Goal: Obtain resource: Download file/media

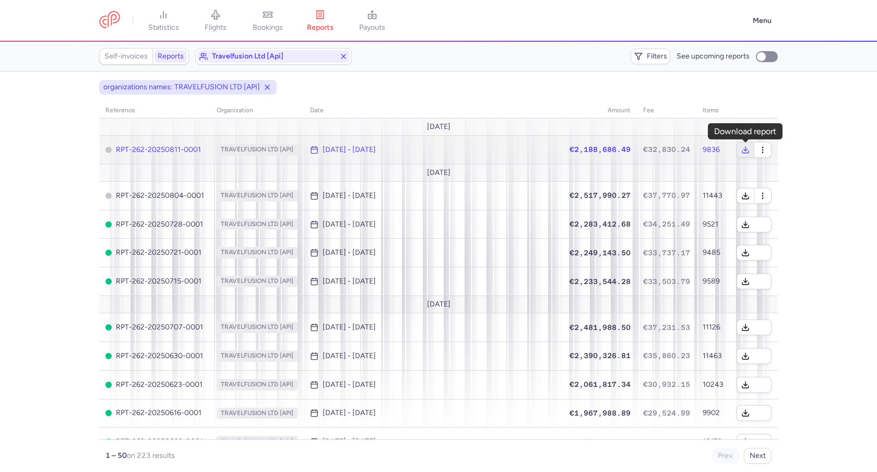
click at [743, 150] on icon "button" at bounding box center [745, 150] width 8 height 8
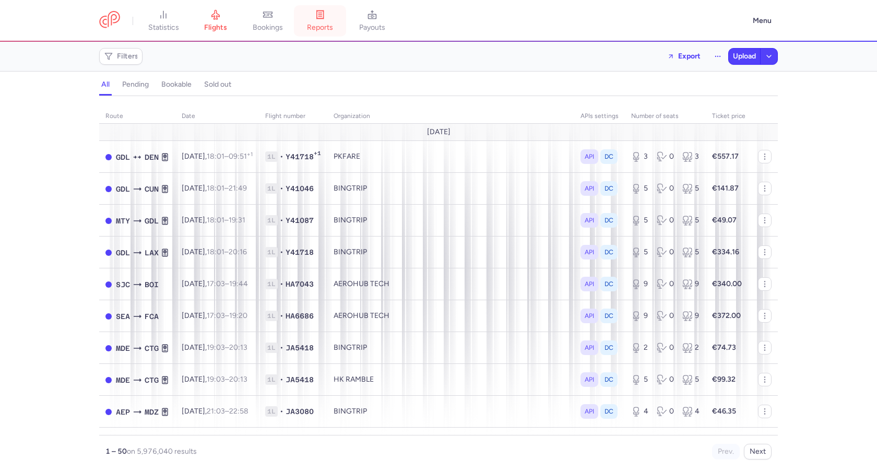
click at [307, 16] on link "reports" at bounding box center [320, 20] width 52 height 23
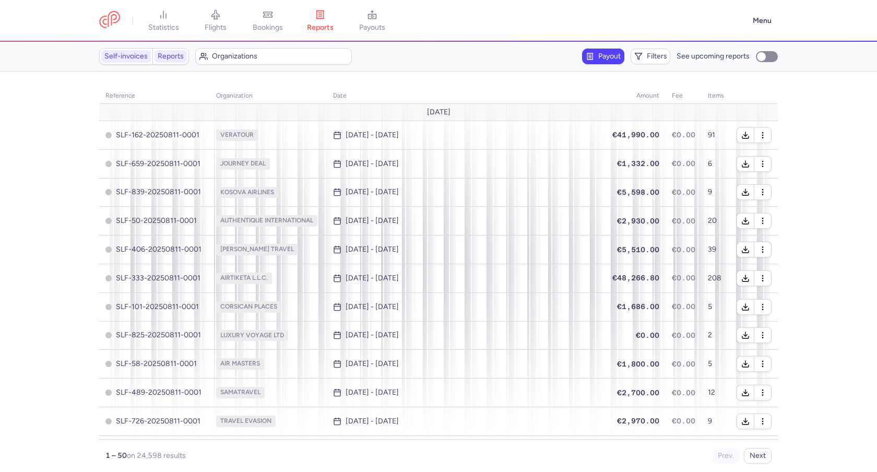
click at [175, 58] on link "Reports" at bounding box center [171, 56] width 32 height 13
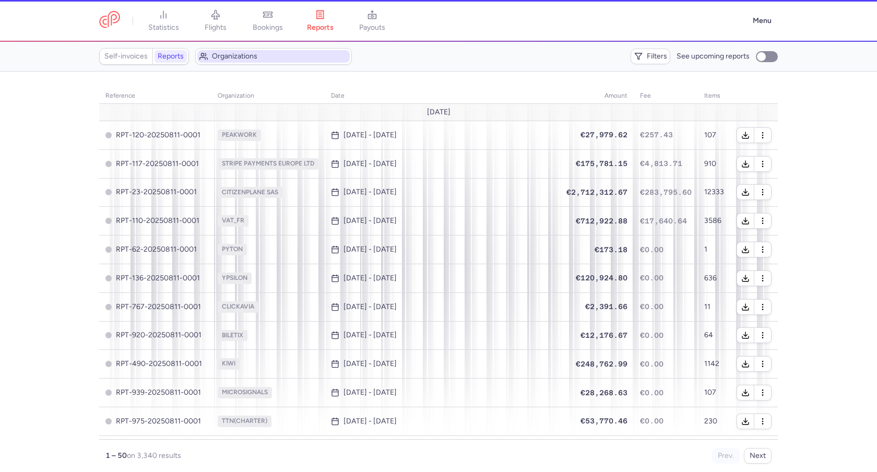
click at [216, 61] on span "Organizations" at bounding box center [273, 56] width 152 height 13
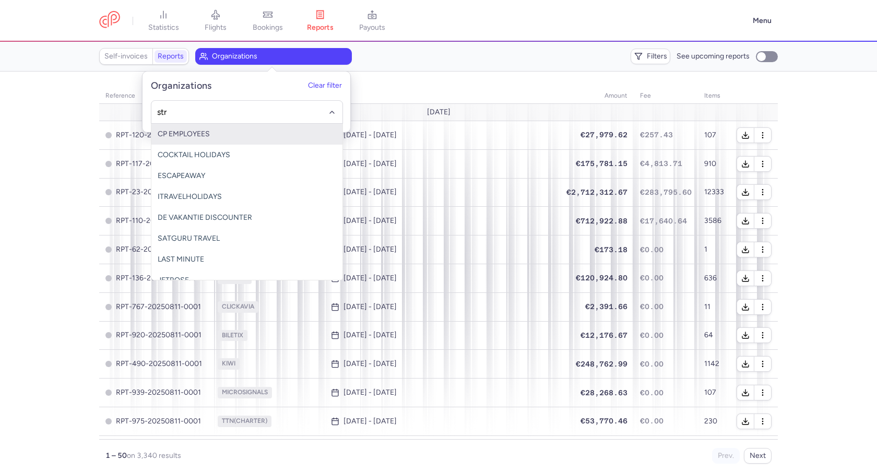
type input "stri"
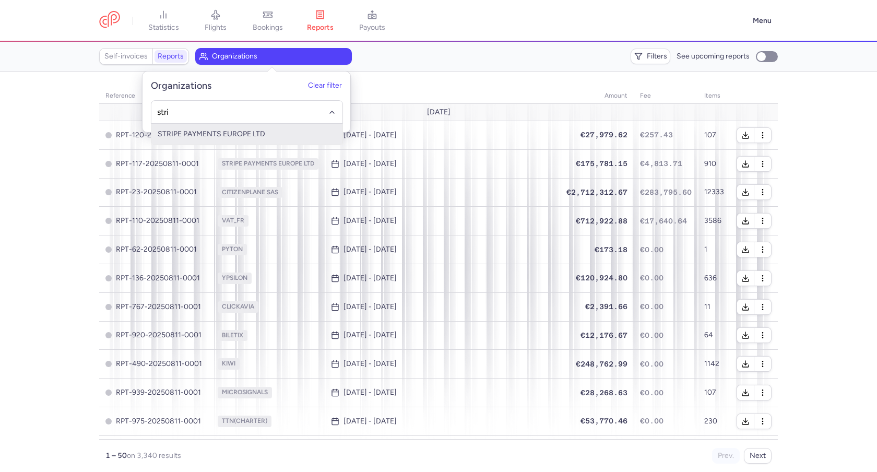
click at [206, 141] on span "STRIPE PAYMENTS EUROPE LTD" at bounding box center [246, 134] width 191 height 21
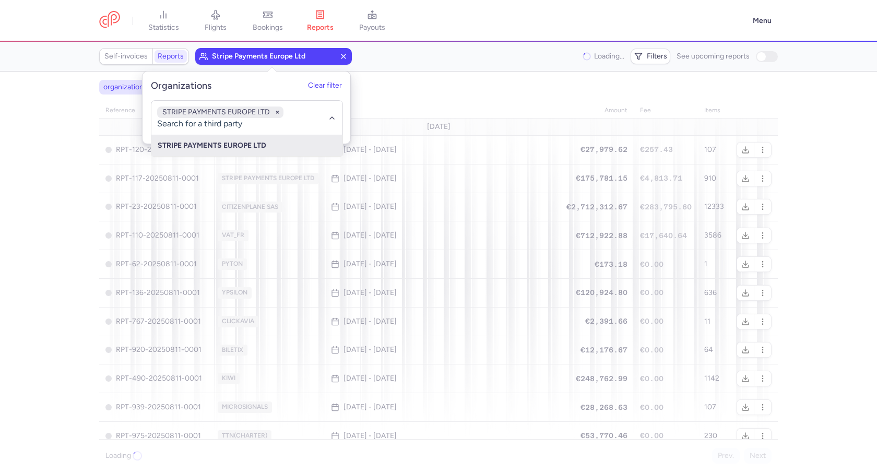
click at [373, 89] on div "organizations names: STRIPE PAYMENTS EUROPE LTD" at bounding box center [438, 87] width 683 height 19
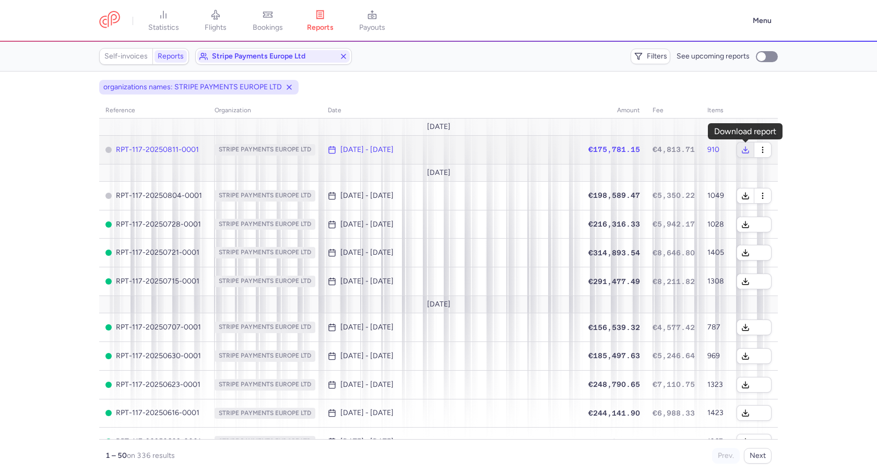
click at [740, 150] on button "button" at bounding box center [745, 150] width 17 height 15
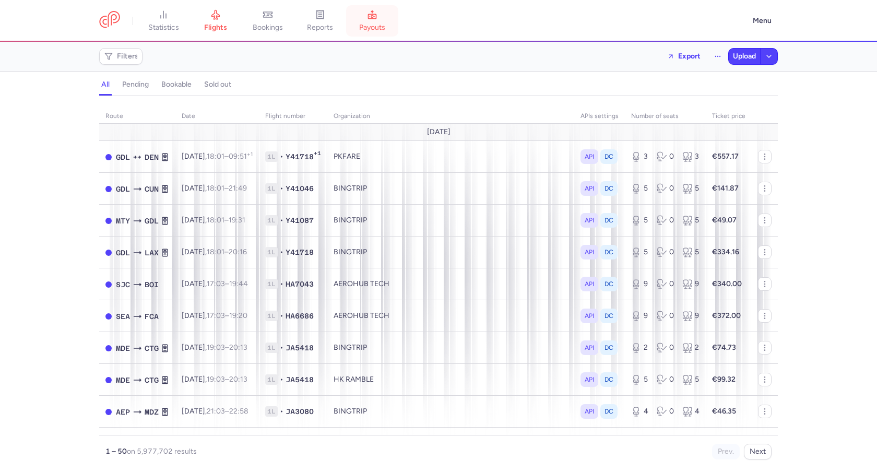
click at [353, 14] on link "payouts" at bounding box center [372, 20] width 52 height 23
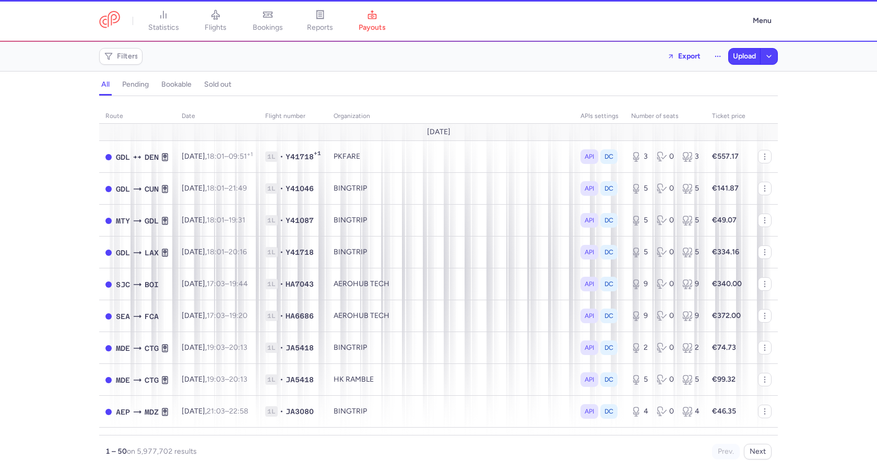
click at [328, 13] on li "reports" at bounding box center [320, 20] width 52 height 23
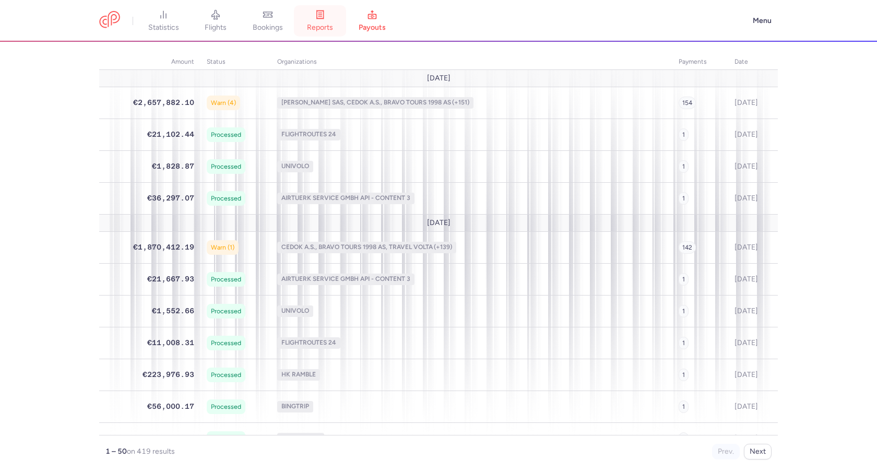
click at [321, 32] on span "reports" at bounding box center [320, 27] width 26 height 9
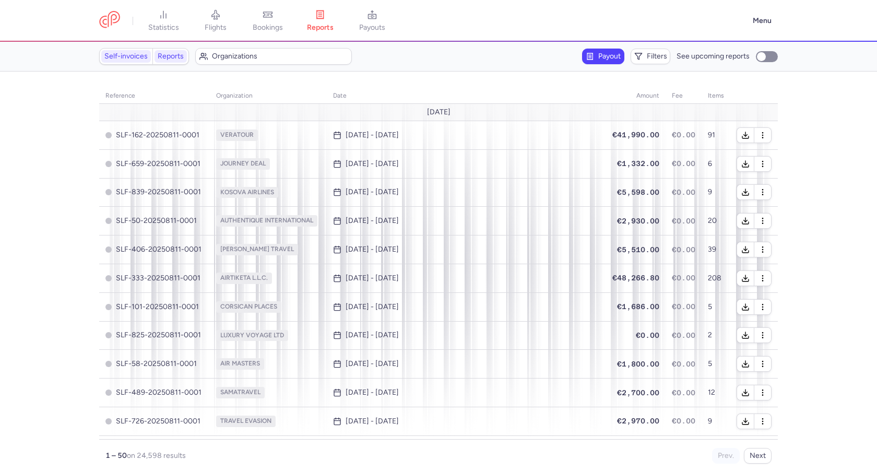
click at [172, 54] on link "Reports" at bounding box center [171, 56] width 32 height 13
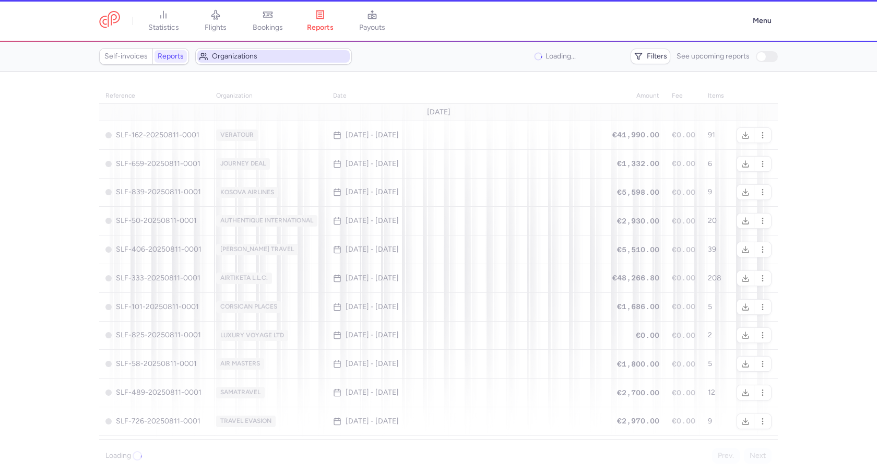
click at [226, 54] on span "Organizations" at bounding box center [280, 56] width 136 height 8
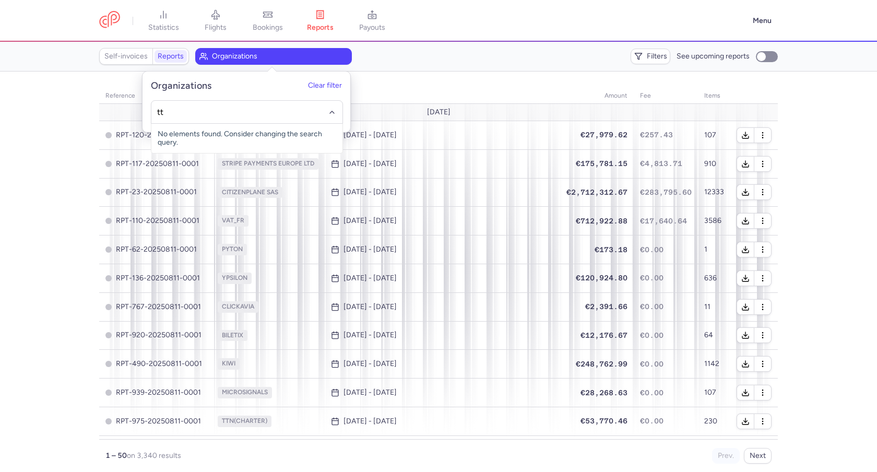
type input "ttn"
click at [192, 149] on span "TTN" at bounding box center [246, 155] width 191 height 21
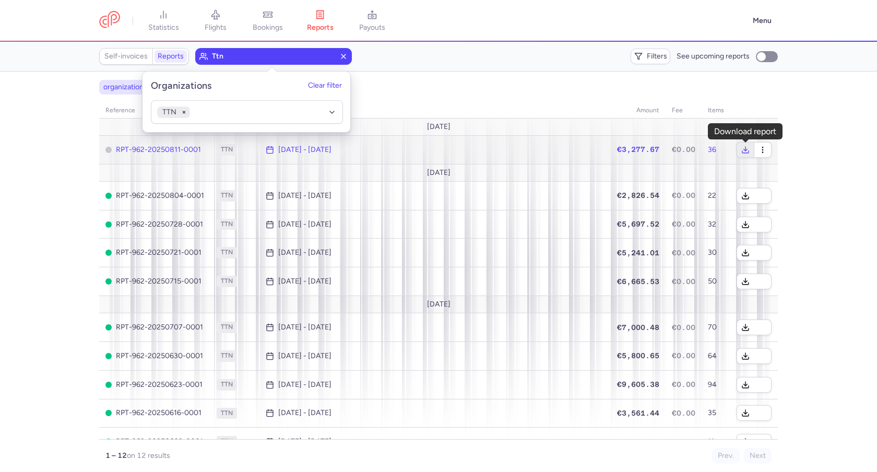
click at [745, 150] on polyline "button" at bounding box center [746, 150] width 4 height 2
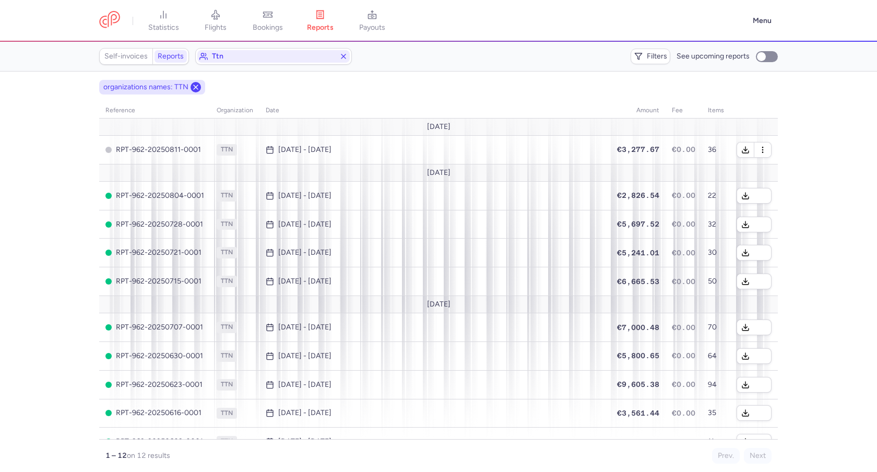
click at [196, 89] on icon at bounding box center [196, 87] width 8 height 8
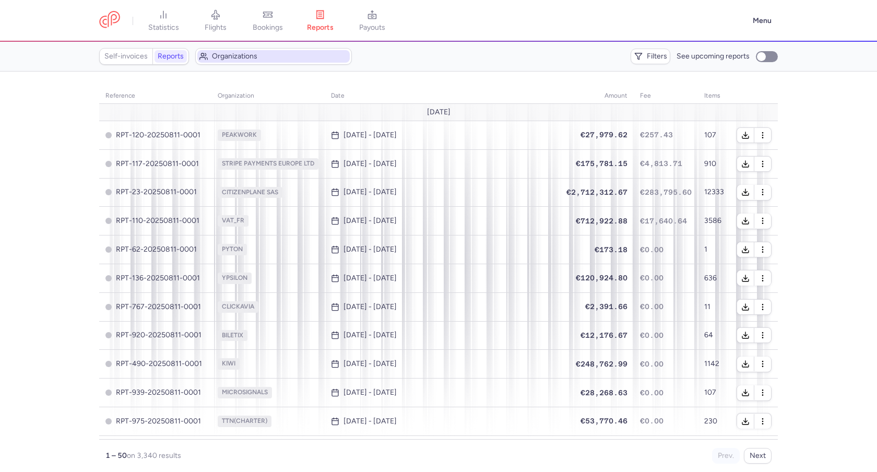
click at [231, 60] on span "Organizations" at bounding box center [280, 56] width 136 height 8
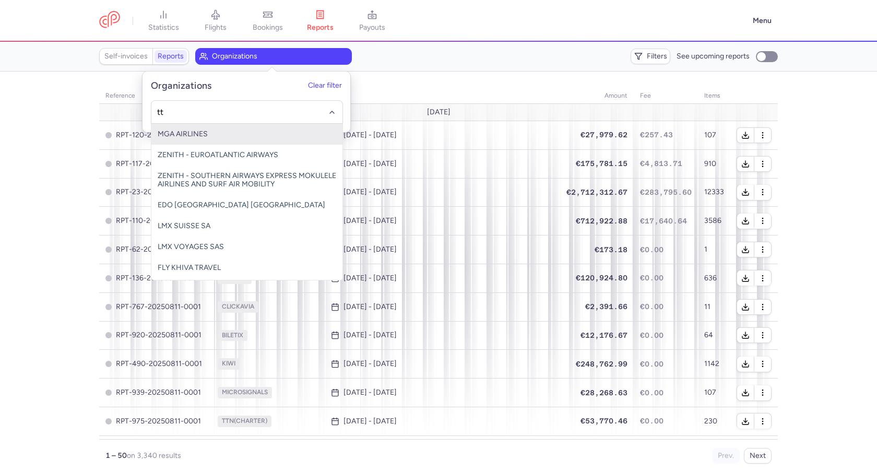
type input "ttn"
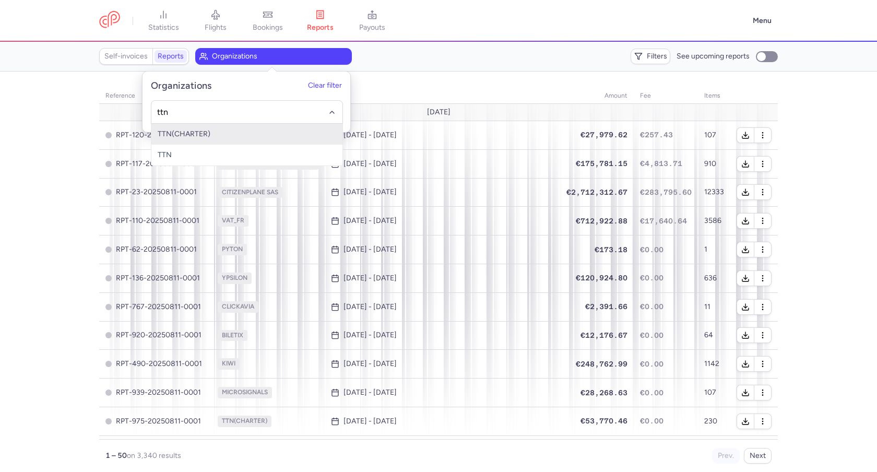
click at [196, 134] on span "TTN(CHARTER)" at bounding box center [184, 133] width 53 height 9
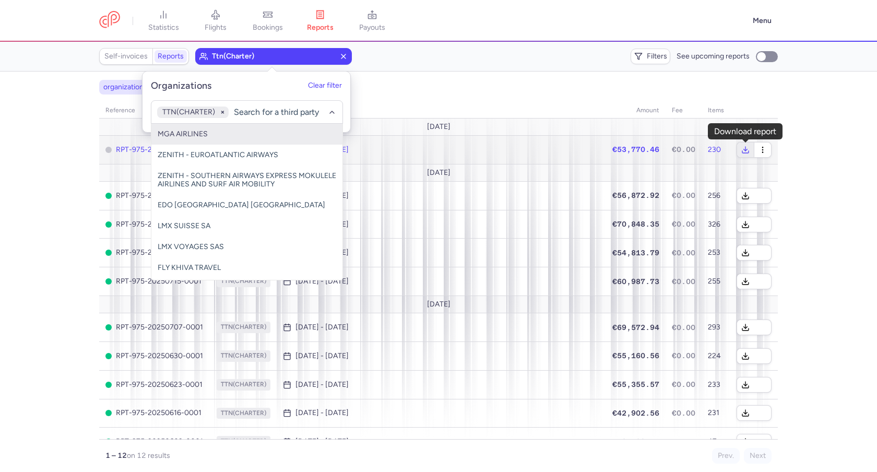
click at [743, 150] on icon "button" at bounding box center [745, 150] width 8 height 8
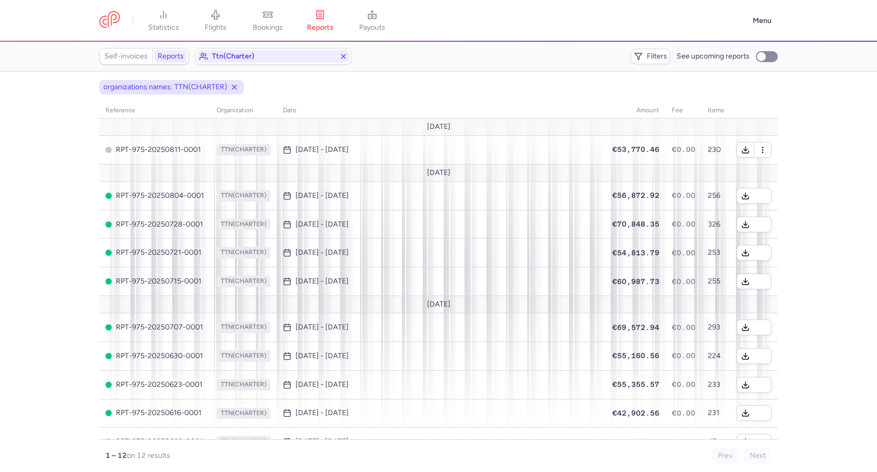
click at [546, 124] on td "[DATE]" at bounding box center [438, 126] width 679 height 17
click at [236, 86] on icon at bounding box center [234, 87] width 8 height 8
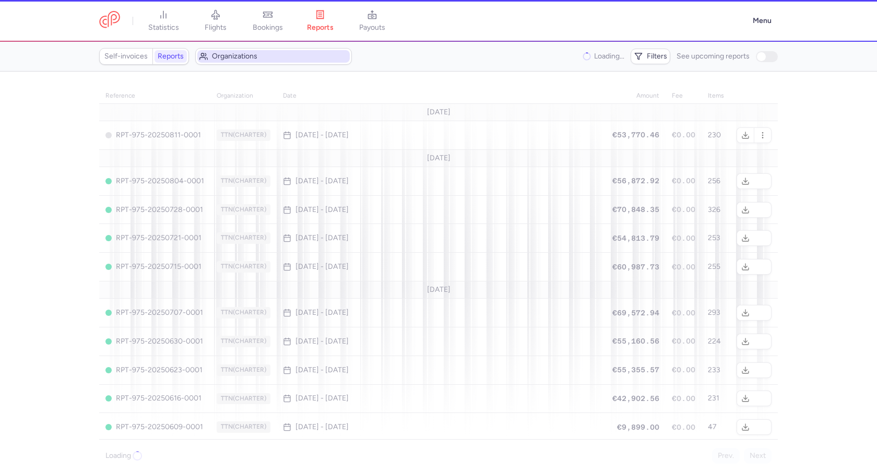
click at [250, 63] on button "Organizations" at bounding box center [273, 56] width 157 height 17
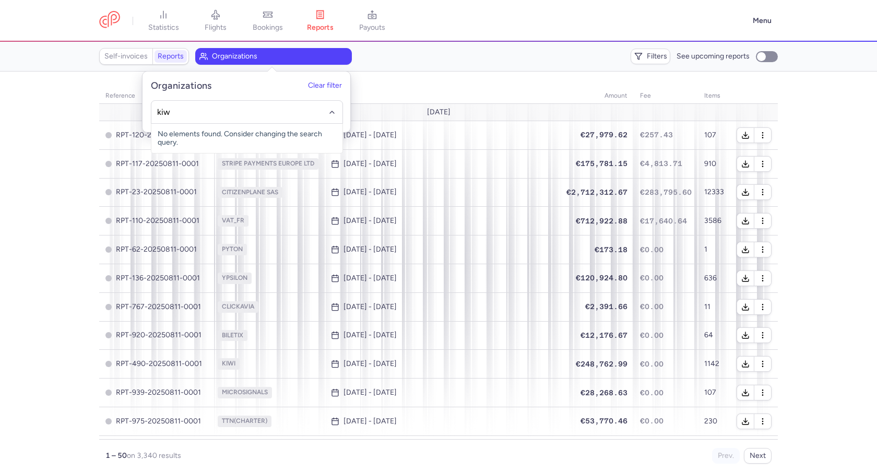
type input "kiwi"
click at [281, 128] on span "KIWI" at bounding box center [246, 134] width 191 height 21
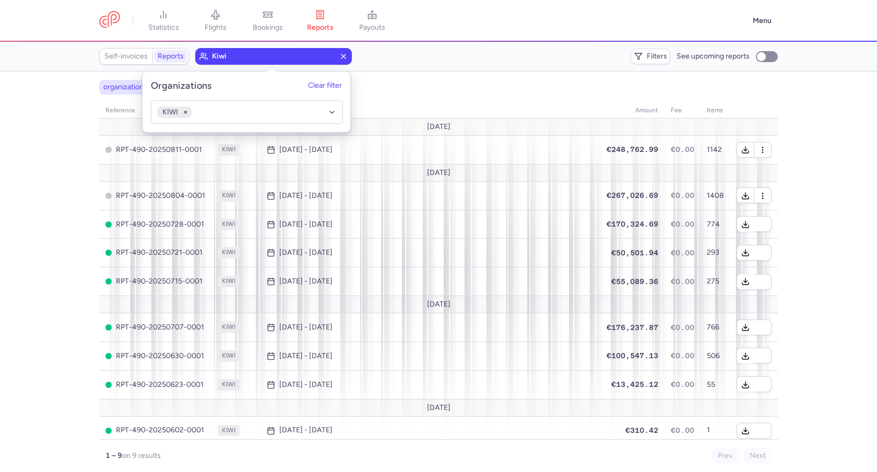
click at [438, 86] on div "organizations names: KIWI" at bounding box center [438, 87] width 683 height 19
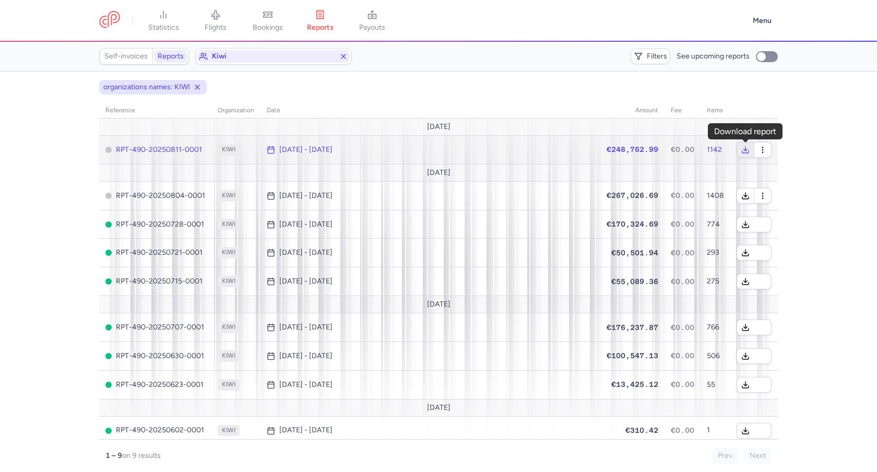
click at [743, 149] on icon "button" at bounding box center [745, 150] width 8 height 8
